Goal: Understand process/instructions: Learn about a topic

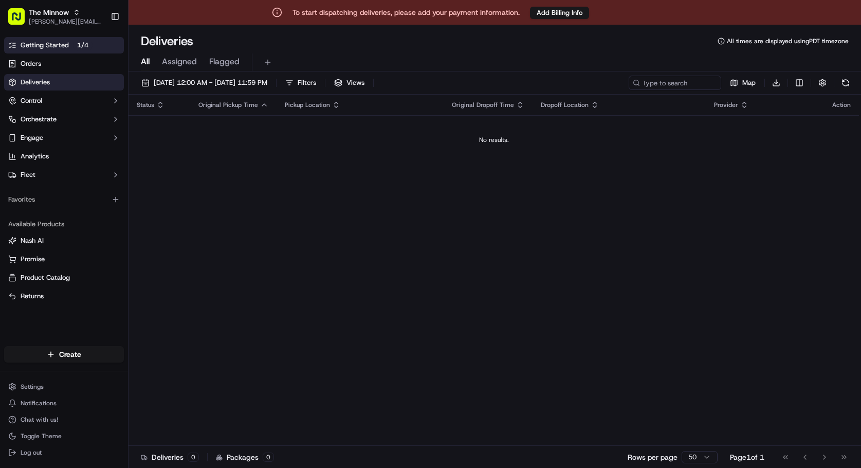
click at [61, 44] on span "Getting Started" at bounding box center [45, 45] width 48 height 9
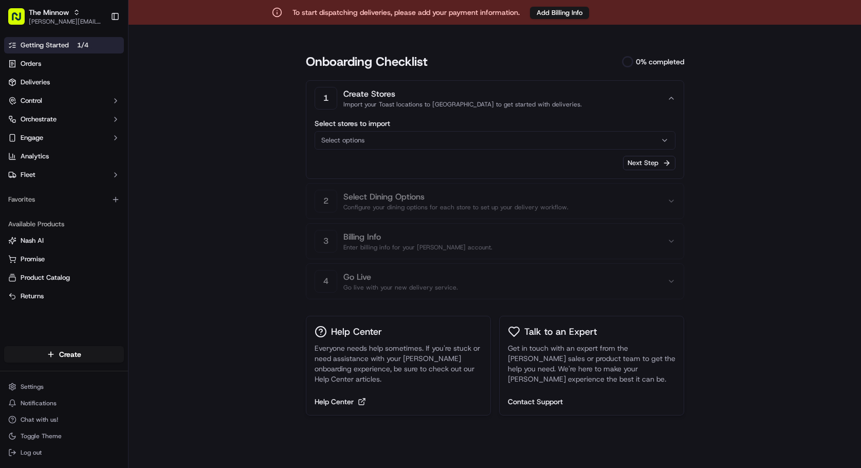
click at [663, 143] on icon "button" at bounding box center [665, 140] width 8 height 8
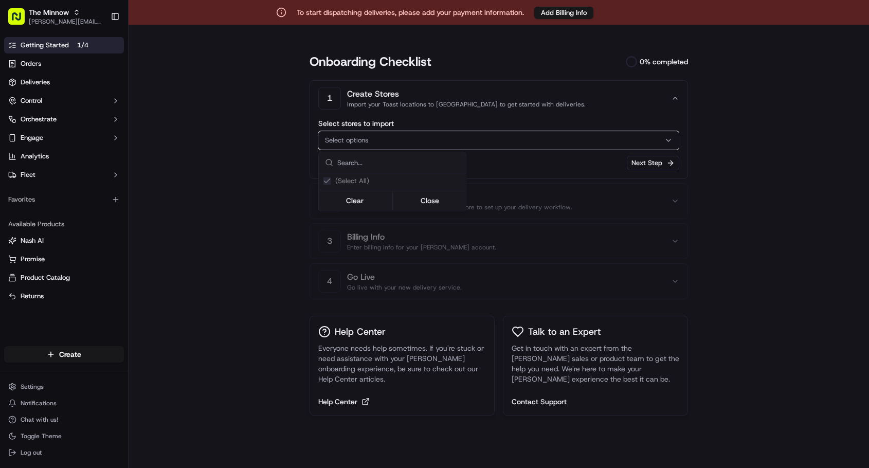
click at [760, 132] on html "To start dispatching deliveries, please add your payment information. Add Billi…" at bounding box center [434, 234] width 869 height 468
